Goal: Entertainment & Leisure: Consume media (video, audio)

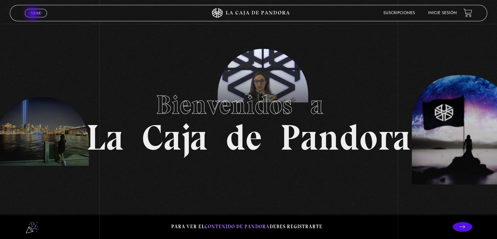
click at [33, 14] on span "Menu" at bounding box center [36, 13] width 11 height 4
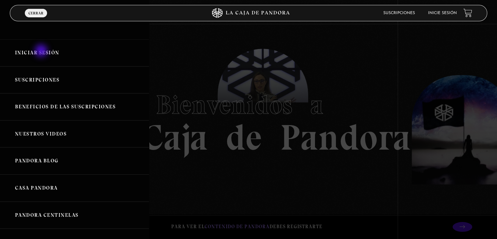
click at [42, 52] on link "Iniciar Sesión" at bounding box center [74, 52] width 149 height 27
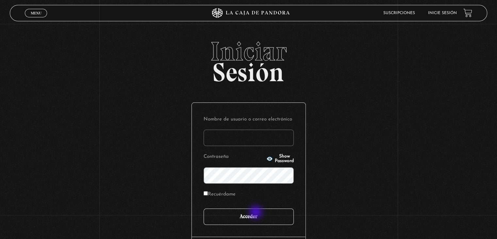
type input "jonathan.quirosa@gmail.com"
click at [254, 217] on input "Acceder" at bounding box center [249, 216] width 90 height 16
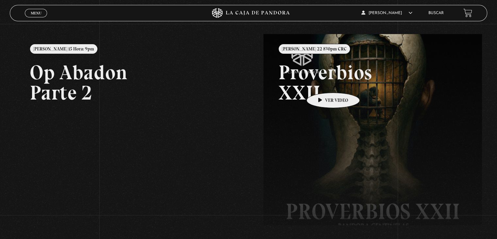
scroll to position [58, 0]
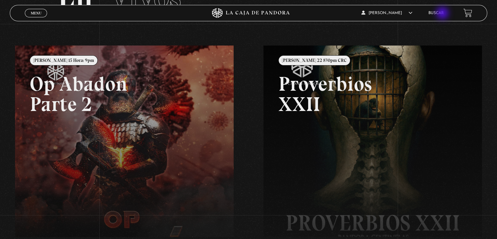
click at [443, 14] on link "Buscar" at bounding box center [435, 13] width 15 height 4
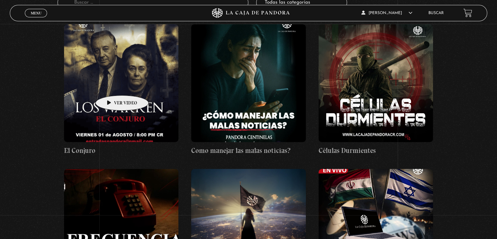
scroll to position [98, 0]
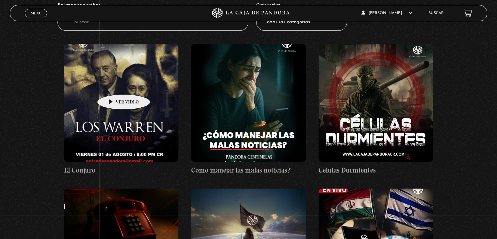
click at [115, 83] on figure at bounding box center [121, 103] width 114 height 118
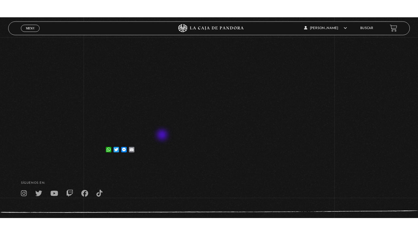
scroll to position [33, 0]
